Goal: Information Seeking & Learning: Learn about a topic

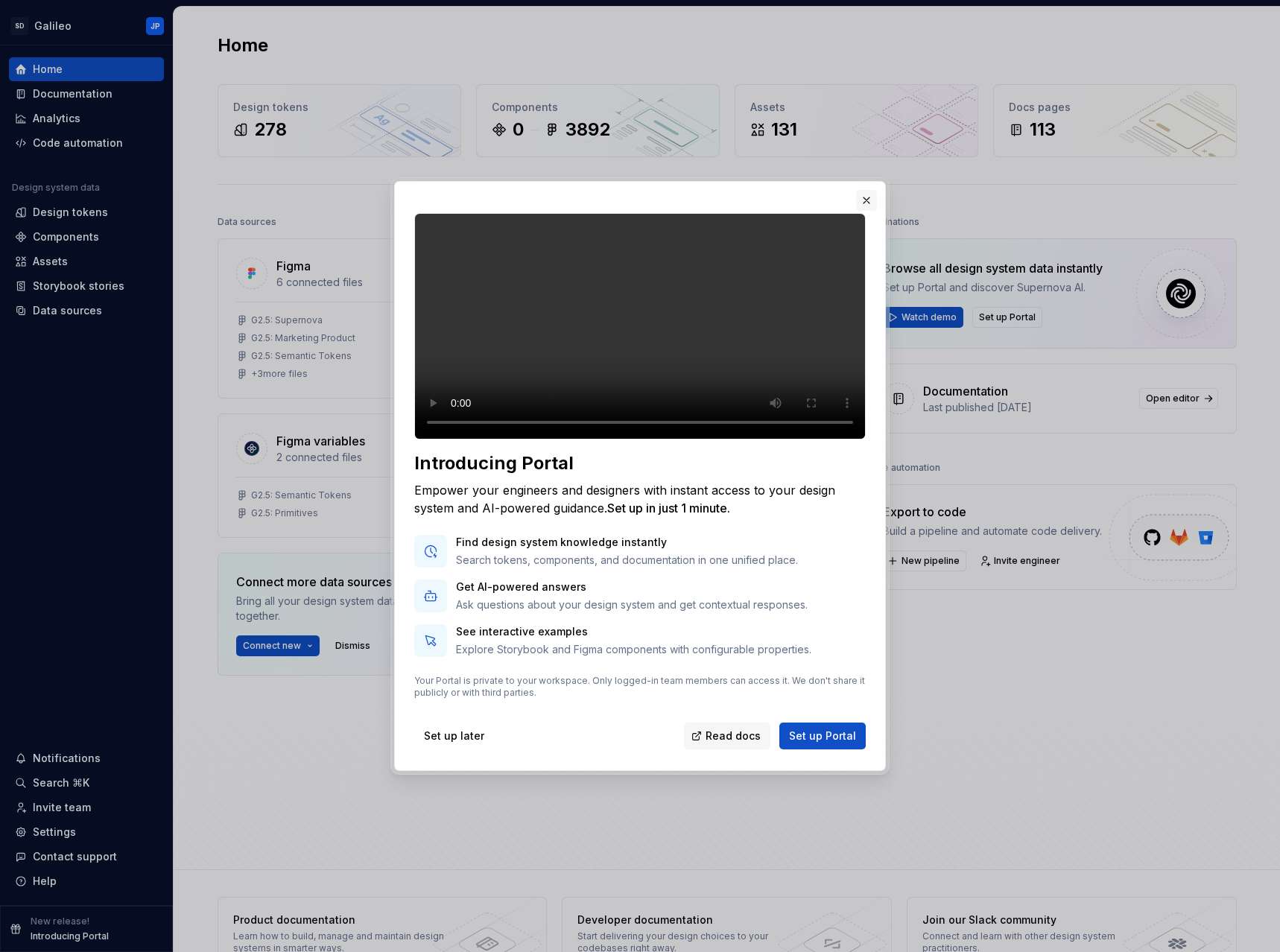
click at [868, 190] on button "button" at bounding box center [866, 200] width 21 height 21
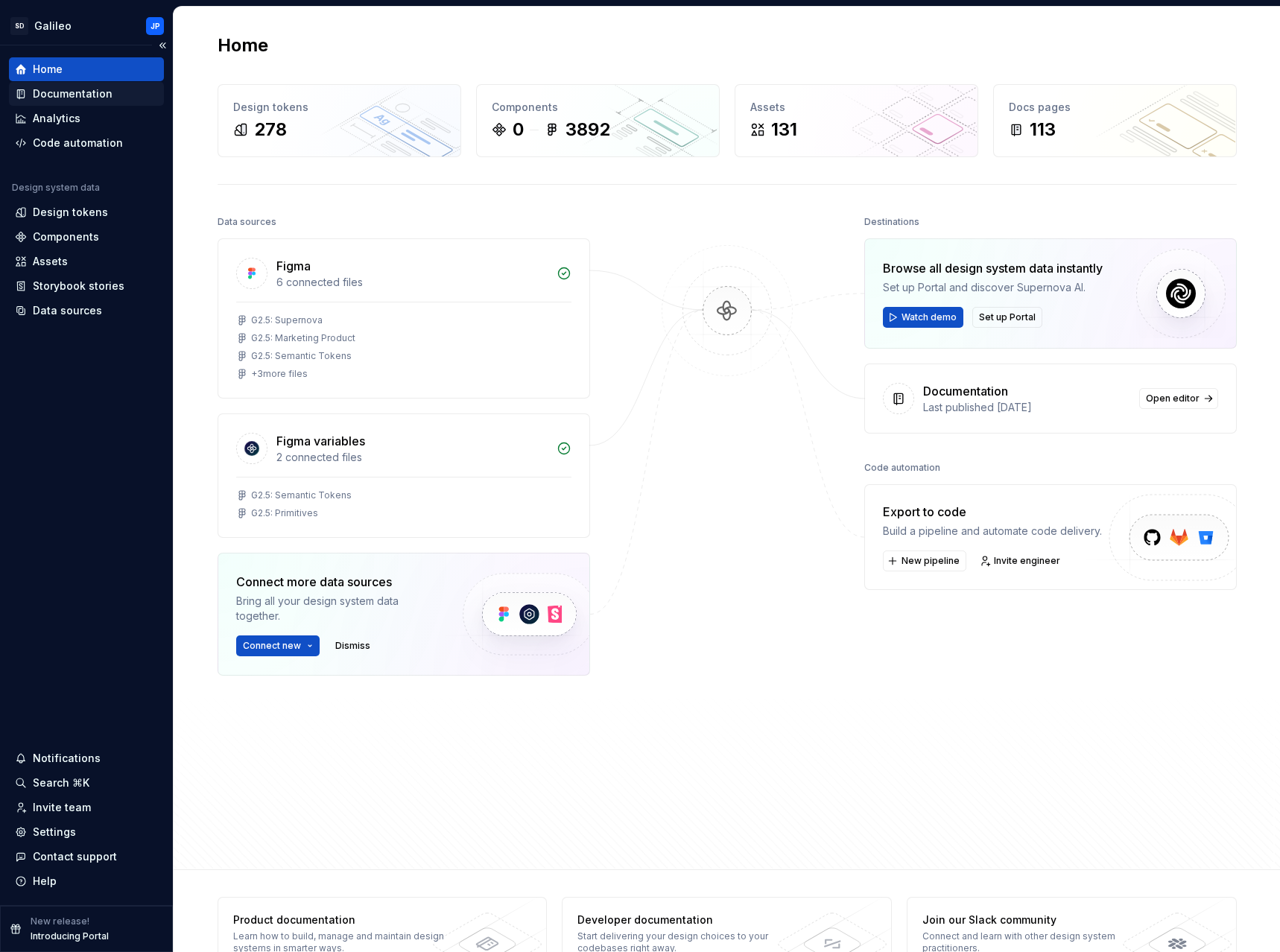
click at [44, 94] on div "Documentation" at bounding box center [72, 94] width 80 height 15
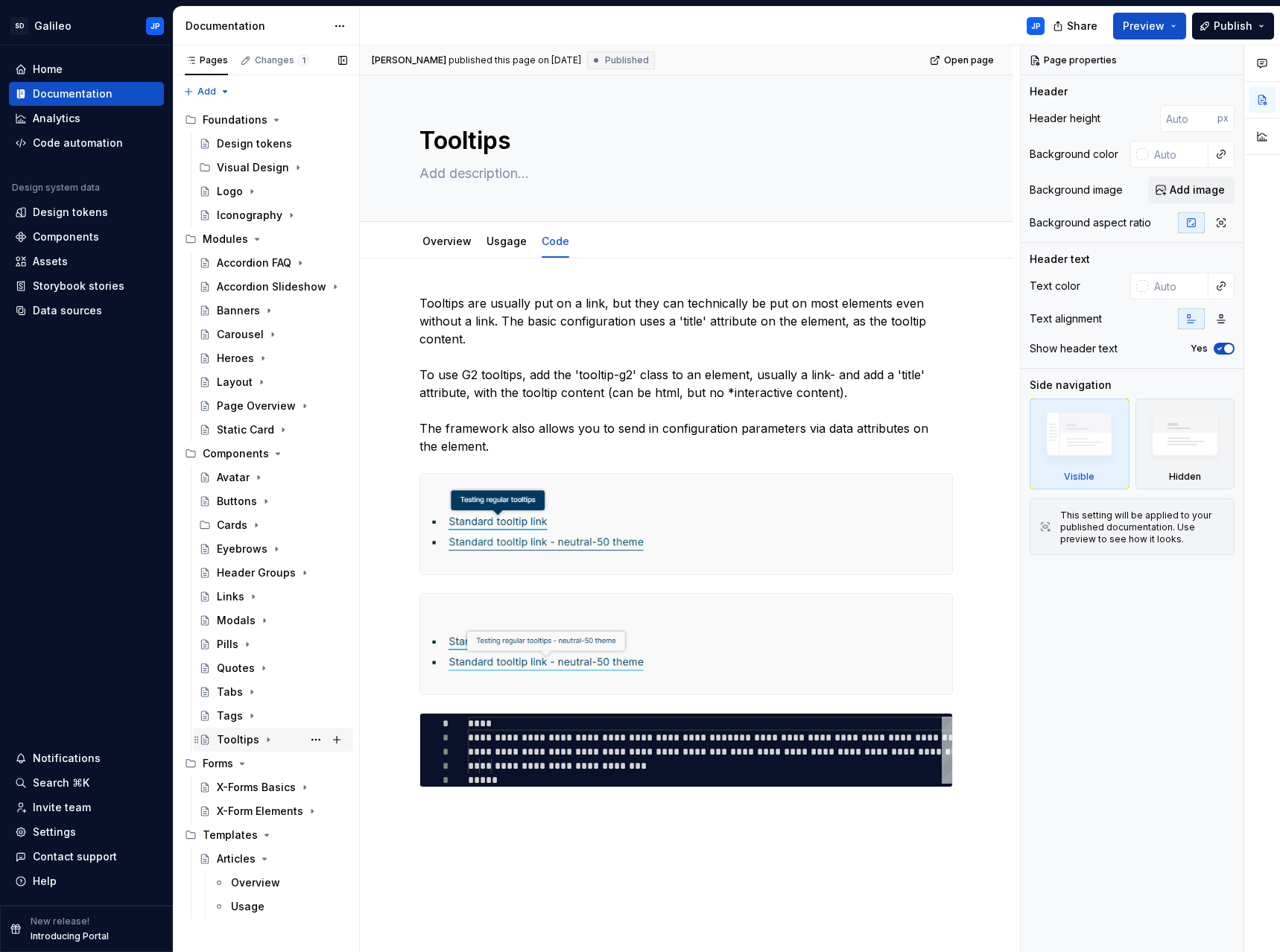
click at [263, 741] on icon "Page tree" at bounding box center [267, 739] width 12 height 12
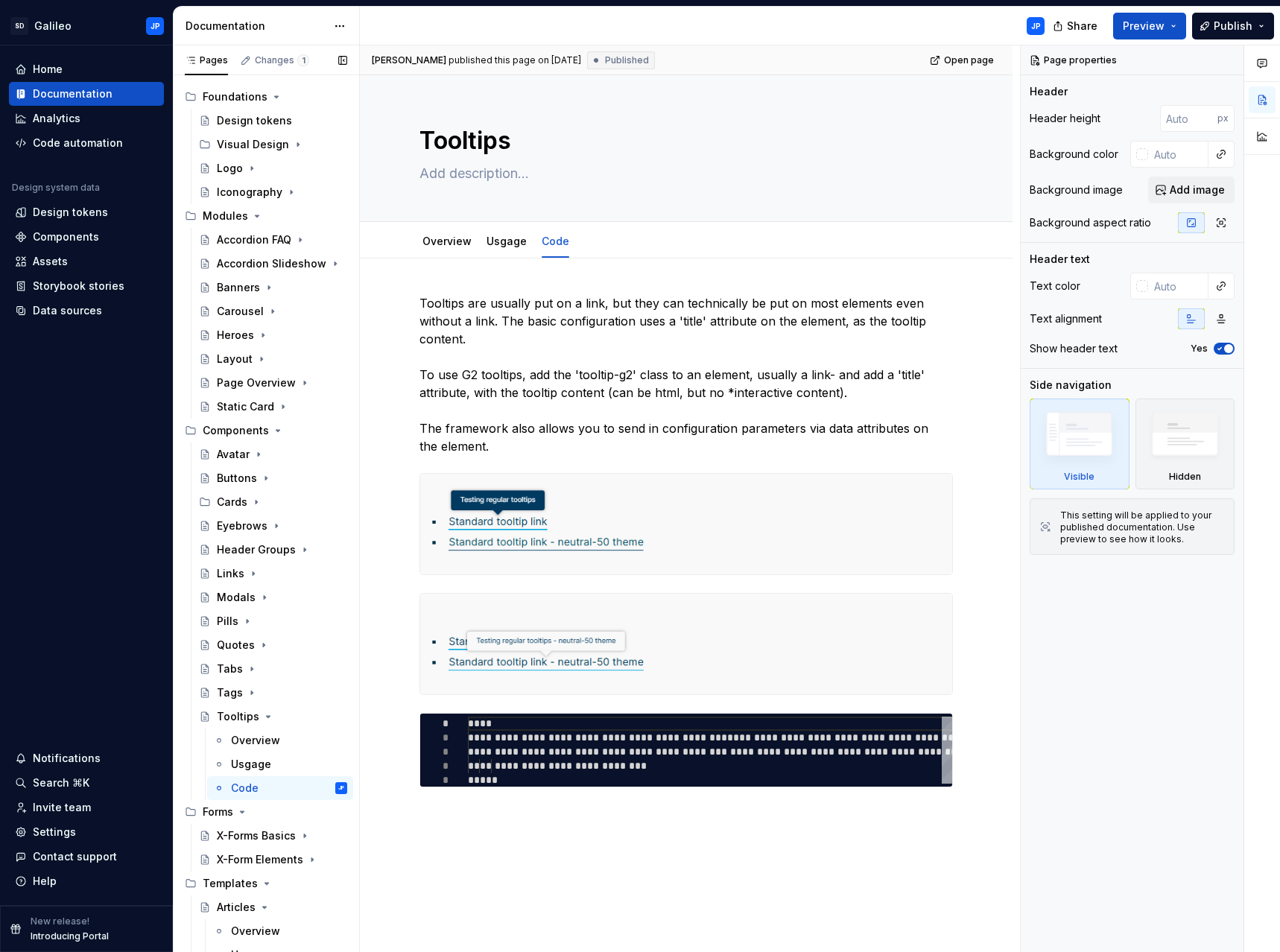
scroll to position [34, 0]
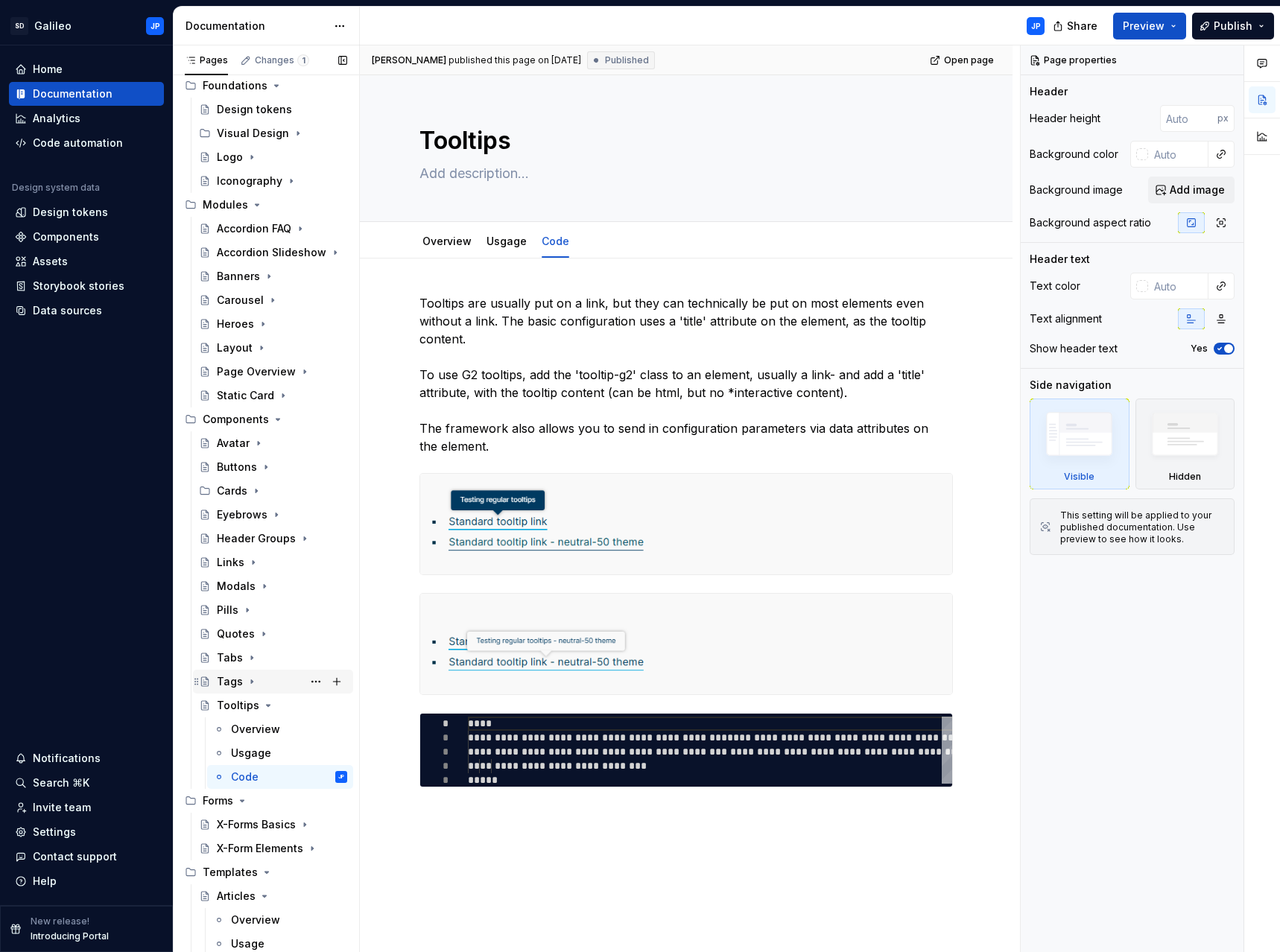
click at [248, 682] on icon "Page tree" at bounding box center [251, 681] width 12 height 12
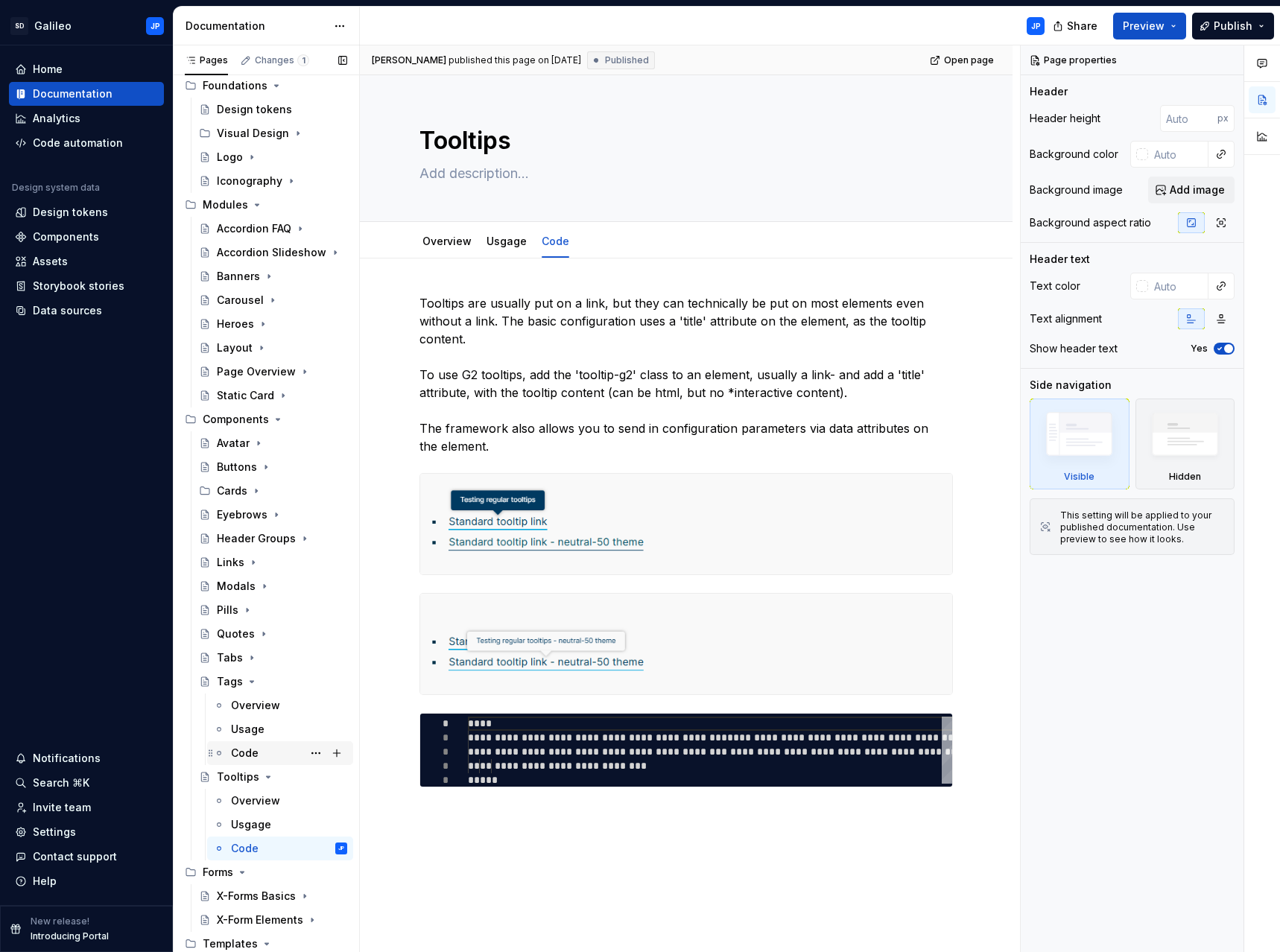
click at [273, 754] on div "Code" at bounding box center [289, 752] width 116 height 21
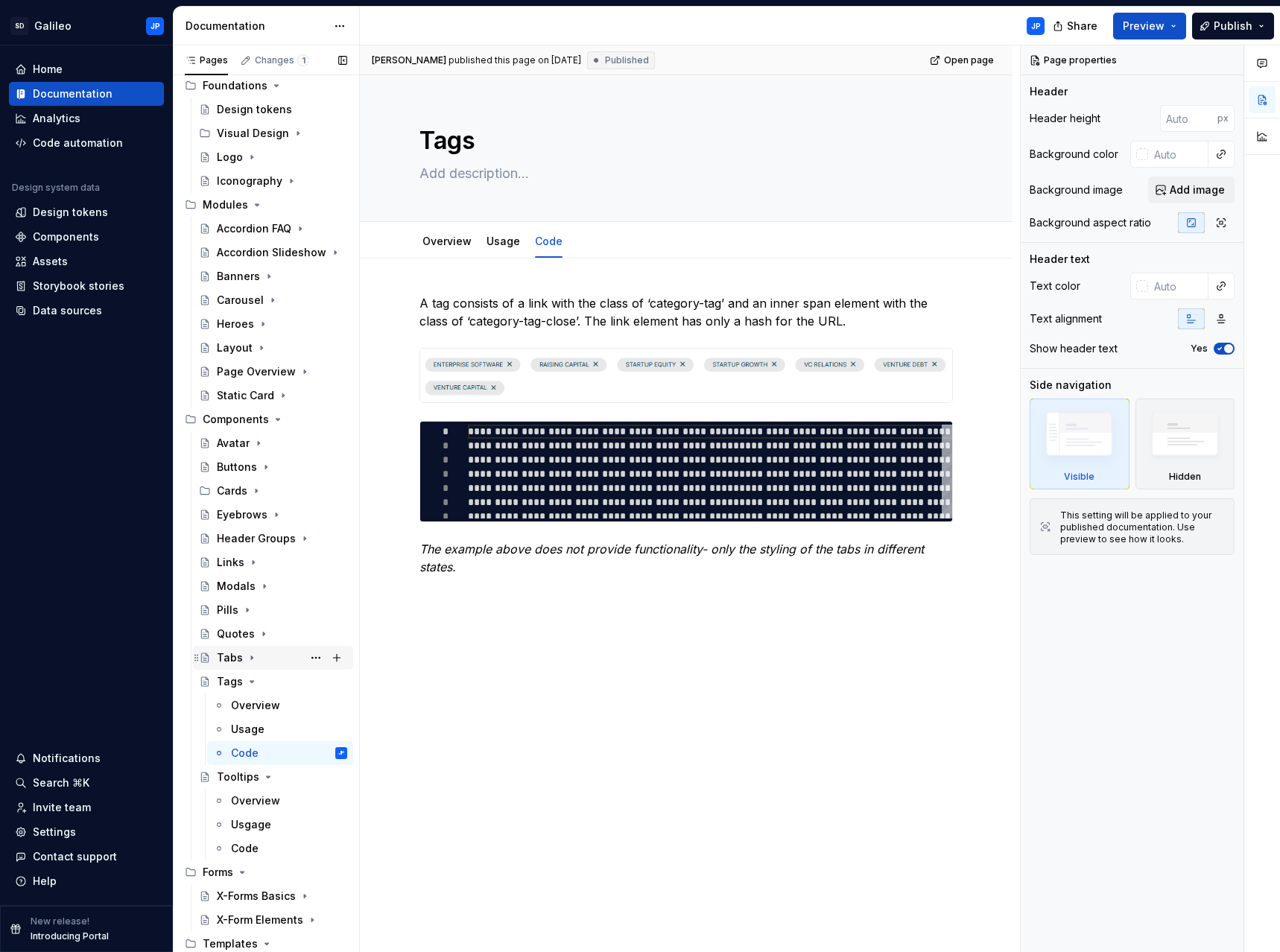
click at [251, 659] on icon "Page tree" at bounding box center [252, 658] width 2 height 4
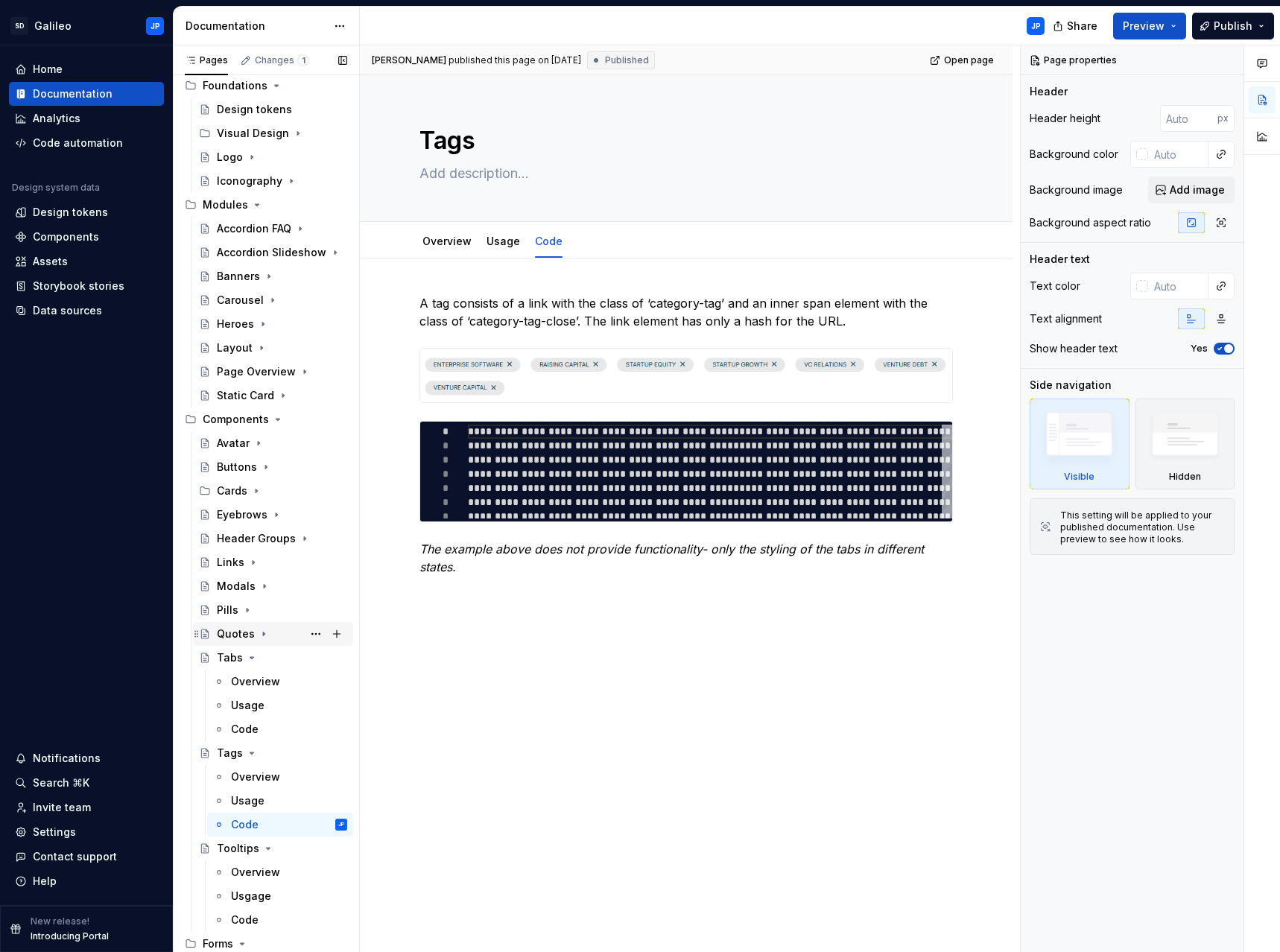
click at [261, 636] on icon "Page tree" at bounding box center [263, 633] width 12 height 12
click at [253, 608] on div "Pills" at bounding box center [282, 609] width 131 height 21
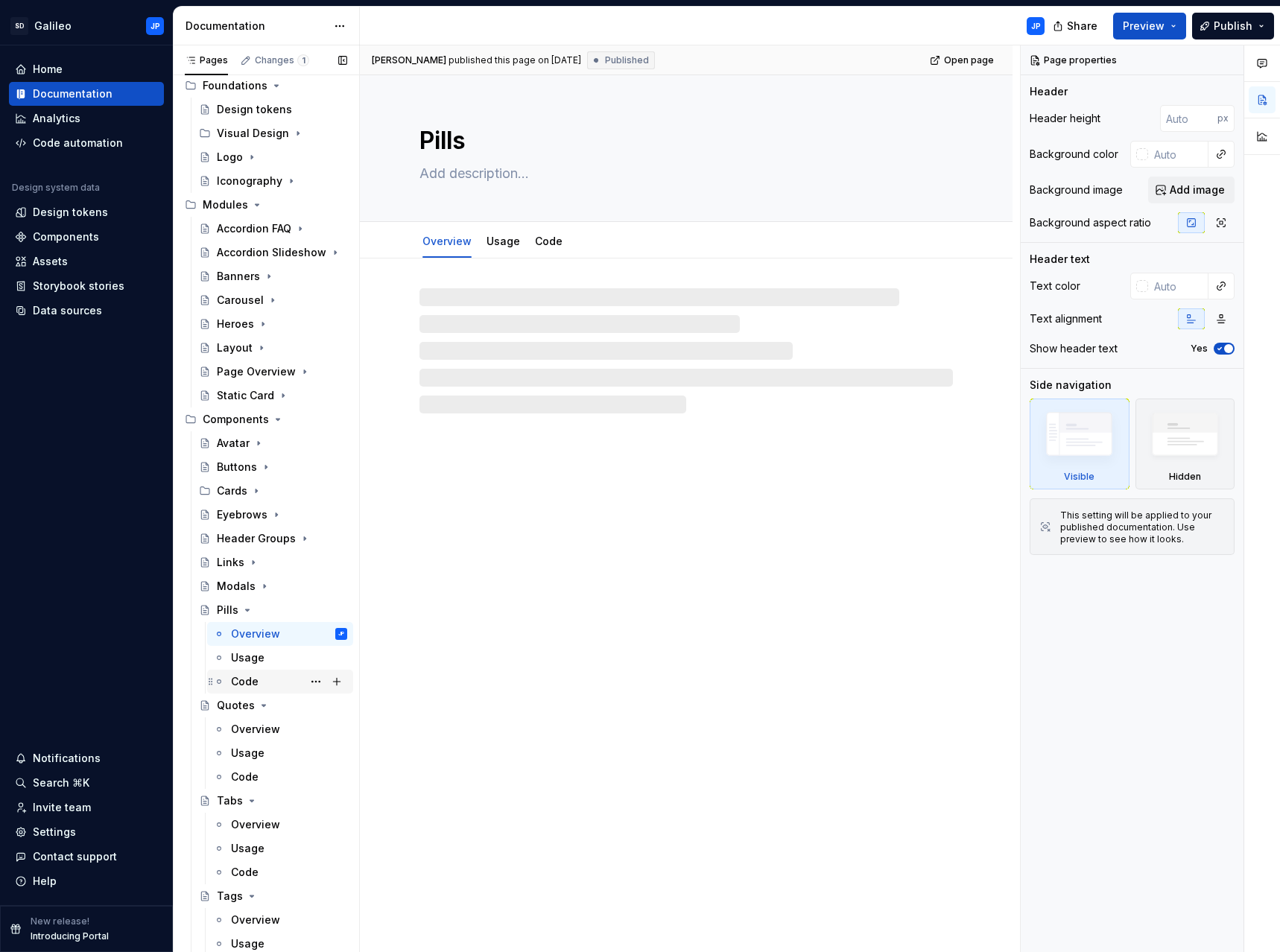
click at [248, 688] on div "Code" at bounding box center [245, 681] width 28 height 15
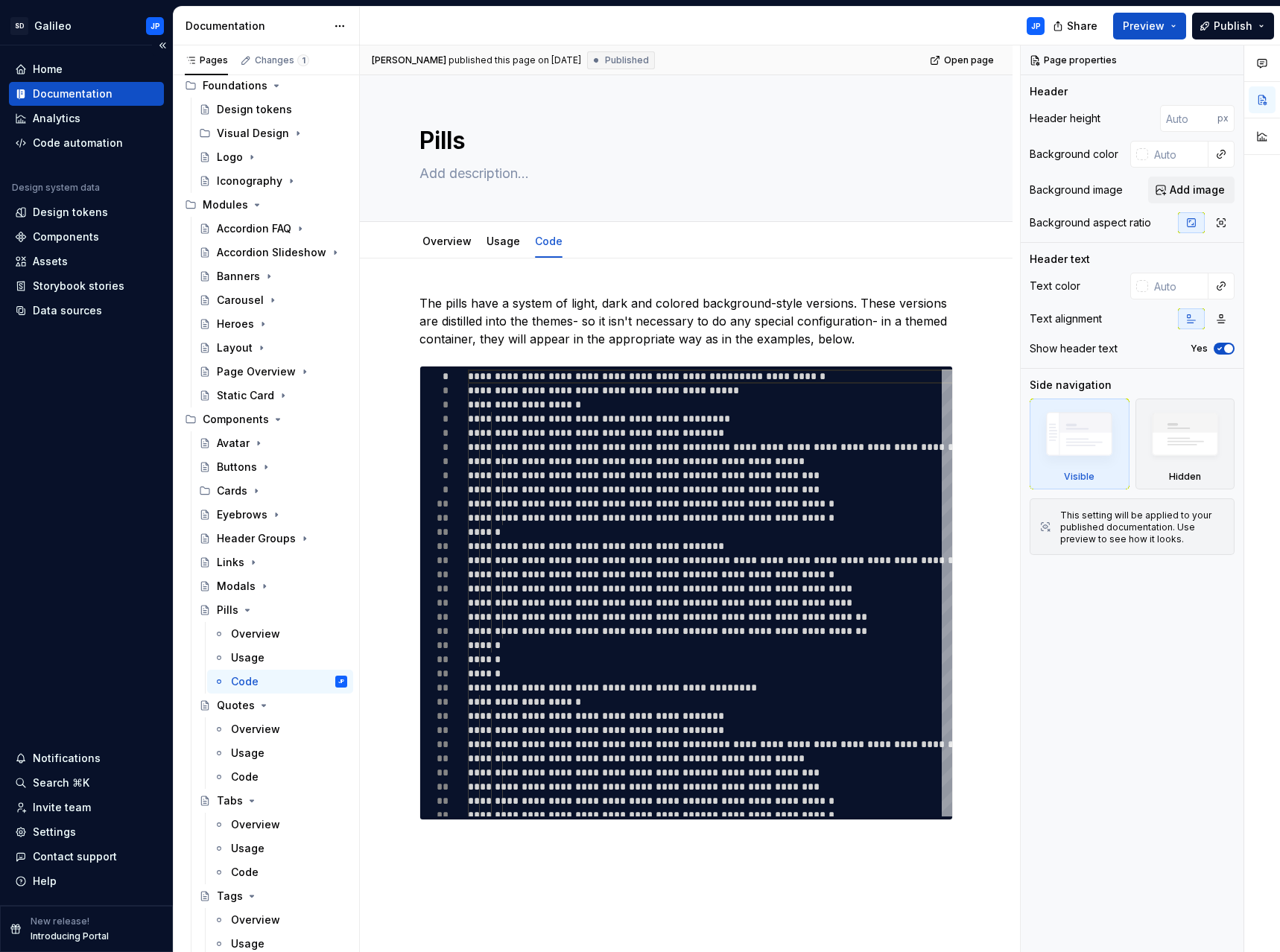
type textarea "*"
